Goal: Task Accomplishment & Management: Manage account settings

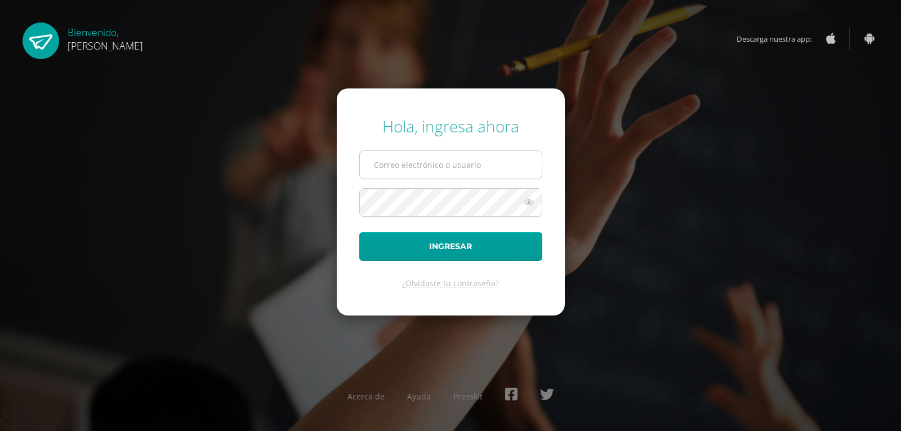
click at [447, 175] on input "text" at bounding box center [451, 165] width 182 height 28
type input "[EMAIL_ADDRESS][DOMAIN_NAME]"
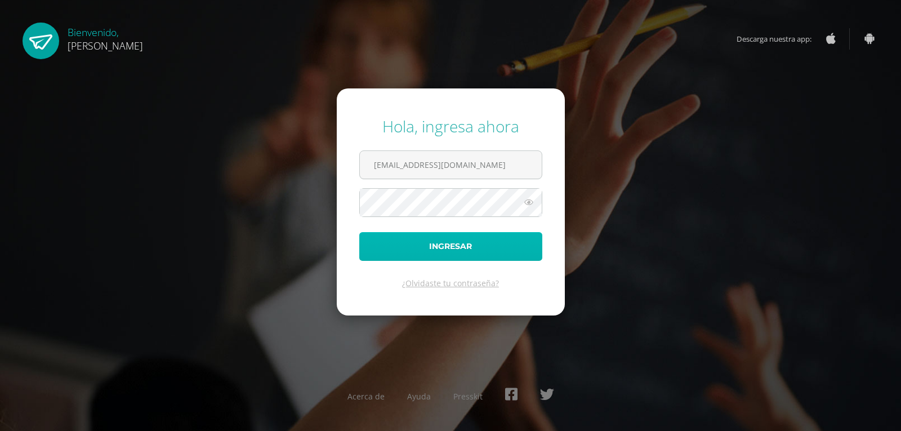
click at [457, 238] on button "Ingresar" at bounding box center [450, 246] width 183 height 29
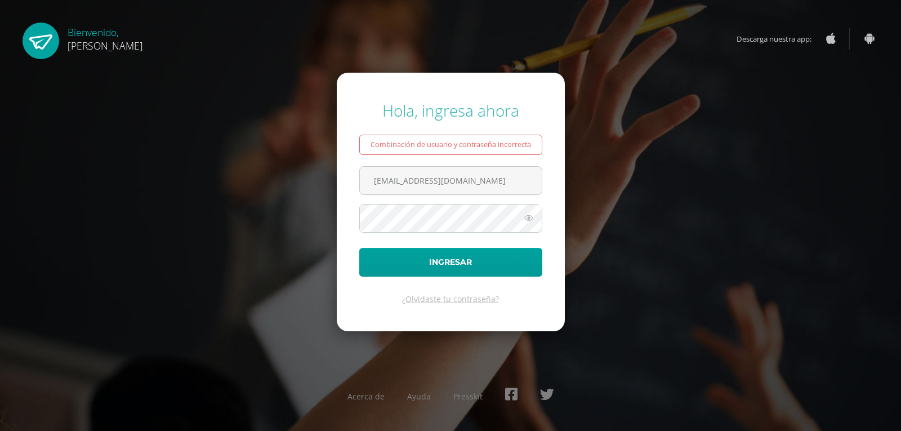
drag, startPoint x: 0, startPoint y: 0, endPoint x: 457, endPoint y: 238, distance: 515.3
click at [457, 238] on form "Hola, ingresa ahora Combinación de usuario y contraseña incorrecta [EMAIL_ADDRE…" at bounding box center [451, 202] width 228 height 258
click at [471, 174] on input "[EMAIL_ADDRESS][DOMAIN_NAME]" at bounding box center [451, 181] width 182 height 28
click at [474, 183] on input "[EMAIL_ADDRESS][DOMAIN_NAME]" at bounding box center [451, 181] width 182 height 28
type input "d"
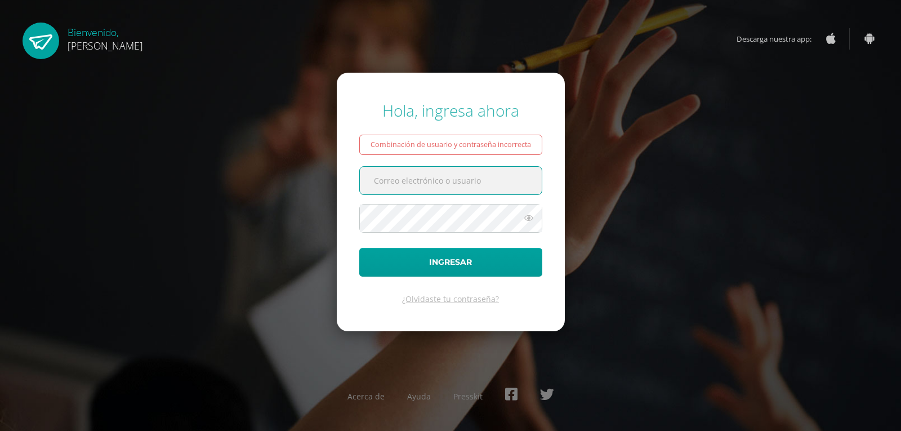
click at [474, 183] on input "text" at bounding box center [451, 181] width 182 height 28
type input "[EMAIL_ADDRESS][DOMAIN_NAME]"
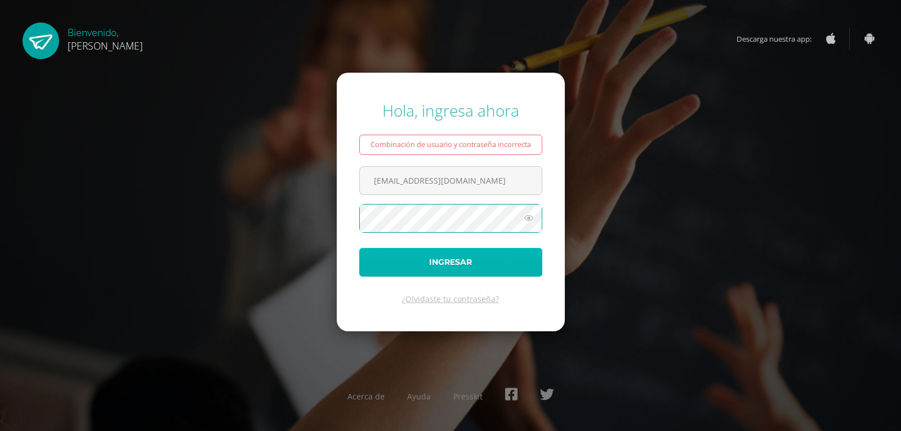
click at [450, 252] on button "Ingresar" at bounding box center [450, 262] width 183 height 29
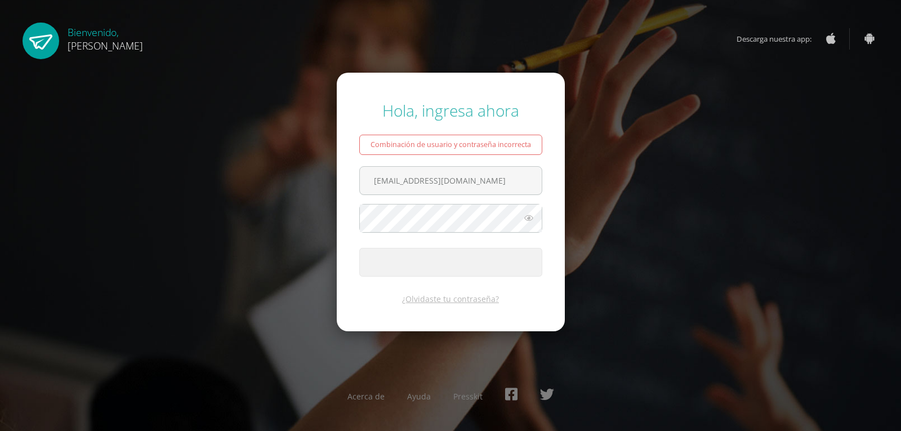
click at [450, 252] on span "submit" at bounding box center [450, 253] width 8 height 8
